Goal: Communication & Community: Answer question/provide support

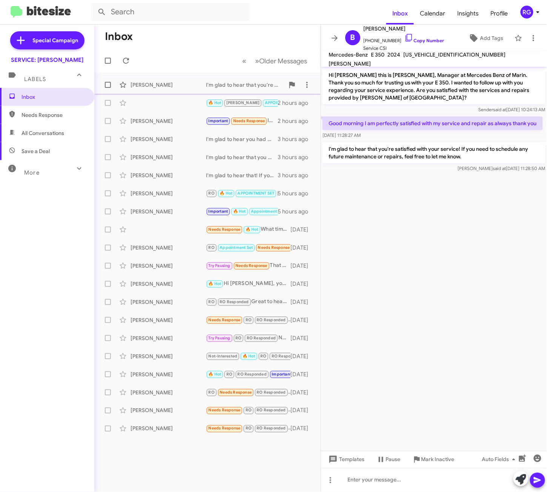
click at [240, 91] on div "Bettie Campbell I'm glad to hear that you're satisfied with your service! If yo…" at bounding box center [207, 84] width 214 height 15
click at [493, 344] on cdk-virtual-scroll-viewport "Hi Bettie this is Omar Ibrahimi, Manager at Mercedes Benz of Marin. Thank you s…" at bounding box center [434, 259] width 226 height 384
